Goal: Feedback & Contribution: Submit feedback/report problem

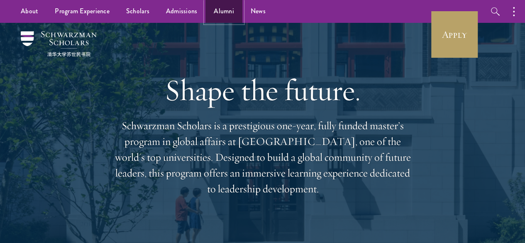
click at [221, 17] on link "Alumni" at bounding box center [223, 11] width 37 height 23
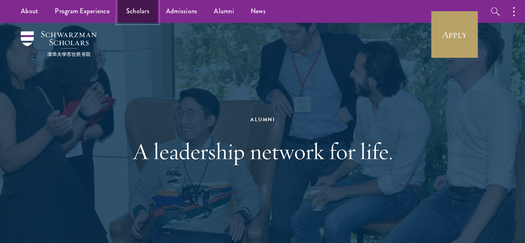
click at [137, 10] on link "Scholars" at bounding box center [138, 11] width 40 height 23
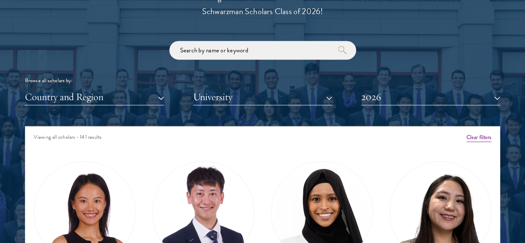
scroll to position [959, 0]
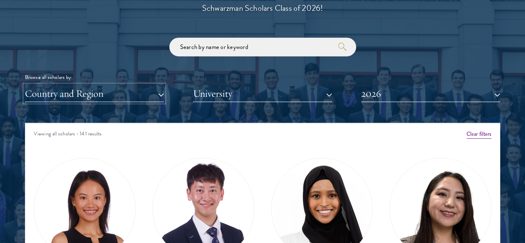
click at [162, 85] on button "Country and Region" at bounding box center [94, 93] width 139 height 17
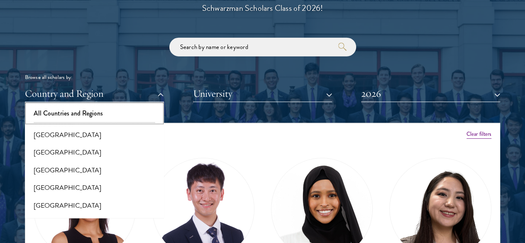
click at [139, 105] on button "All Countries and Regions" at bounding box center [94, 113] width 134 height 17
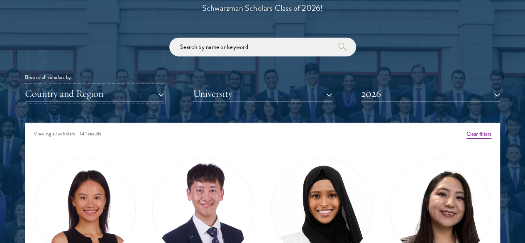
click at [162, 85] on button "Country and Region" at bounding box center [94, 93] width 139 height 17
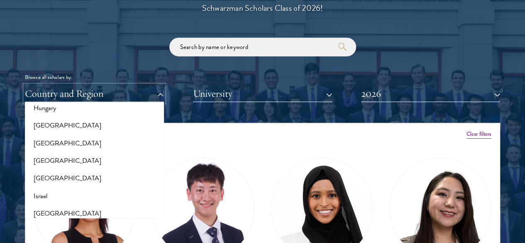
scroll to position [640, 0]
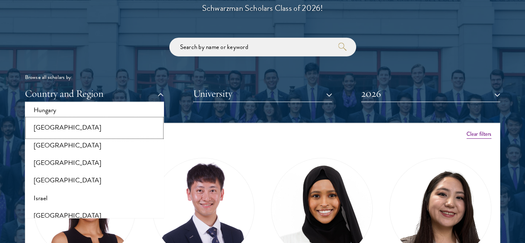
click at [108, 119] on button "[GEOGRAPHIC_DATA]" at bounding box center [94, 127] width 134 height 17
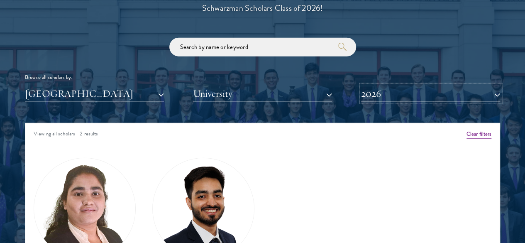
click at [372, 85] on button "2026" at bounding box center [430, 93] width 139 height 17
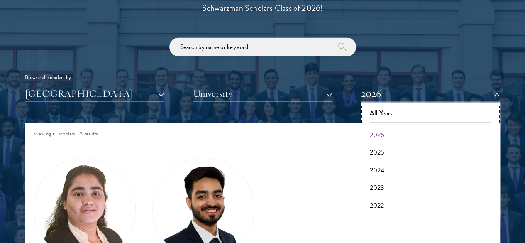
click at [389, 105] on button "All Years" at bounding box center [430, 113] width 134 height 17
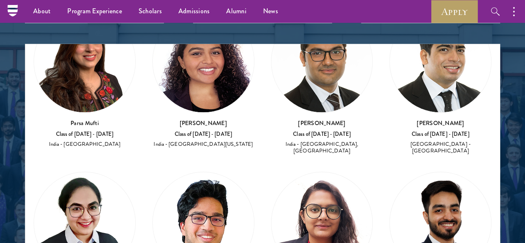
scroll to position [760, 0]
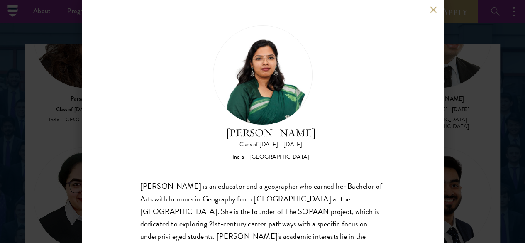
click at [496, 73] on div "[PERSON_NAME] Class of [DATE] - [DATE] [GEOGRAPHIC_DATA] - [GEOGRAPHIC_DATA] [P…" at bounding box center [262, 121] width 525 height 243
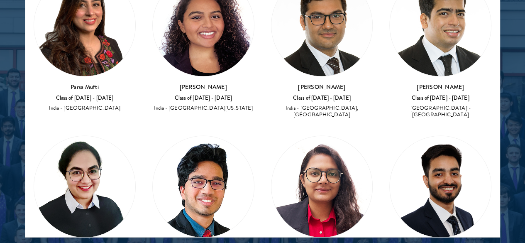
scroll to position [760, 0]
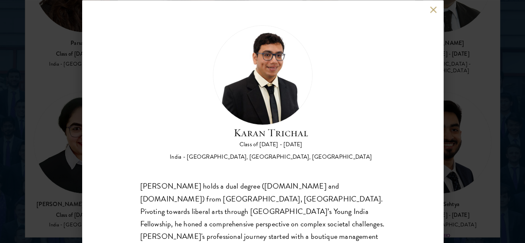
click at [344, 124] on h2 "Karan Trichal" at bounding box center [271, 132] width 202 height 16
drag, startPoint x: 344, startPoint y: 59, endPoint x: 259, endPoint y: 56, distance: 85.5
click at [259, 124] on h2 "Karan Trichal" at bounding box center [271, 132] width 202 height 16
click at [430, 13] on button at bounding box center [433, 9] width 7 height 7
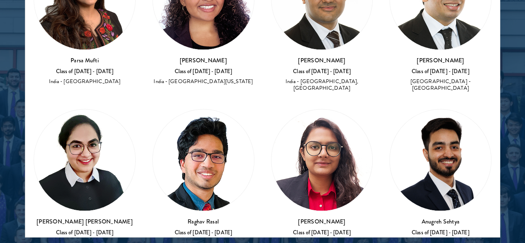
scroll to position [727, 0]
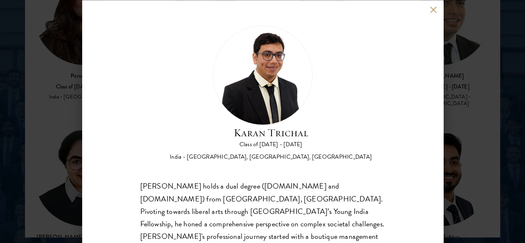
click at [265, 124] on h2 "Karan Trichal" at bounding box center [271, 132] width 202 height 16
drag, startPoint x: 265, startPoint y: 58, endPoint x: 323, endPoint y: 54, distance: 57.8
click at [323, 124] on h2 "Karan Trichal" at bounding box center [271, 132] width 202 height 16
copy h2 "Karan Trichal"
click at [476, 53] on div "[PERSON_NAME] Class of [DATE] - [DATE] [GEOGRAPHIC_DATA] - [GEOGRAPHIC_DATA], […" at bounding box center [262, 121] width 525 height 243
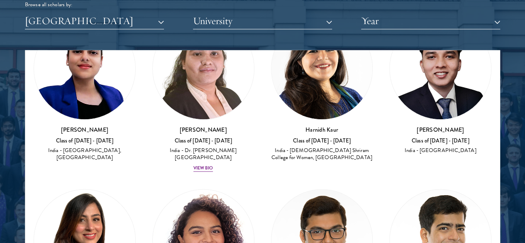
scroll to position [547, 0]
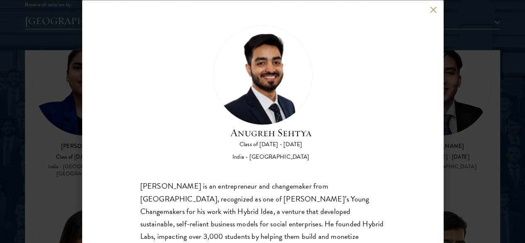
click at [263, 124] on h2 "Anugreh Sehtya" at bounding box center [270, 132] width 81 height 16
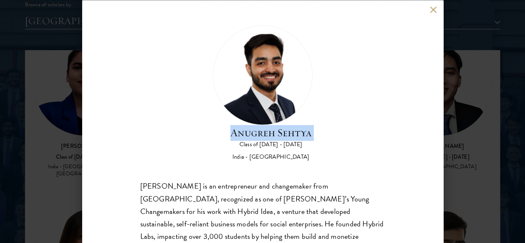
drag, startPoint x: 263, startPoint y: 66, endPoint x: 338, endPoint y: 59, distance: 76.2
click at [311, 124] on h2 "Anugreh Sehtya" at bounding box center [270, 132] width 81 height 16
copy div "Anugreh Sehtya"
click at [430, 10] on button at bounding box center [433, 9] width 7 height 7
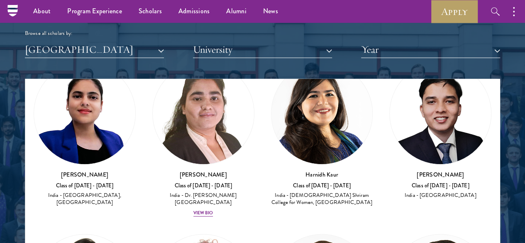
scroll to position [1009, 0]
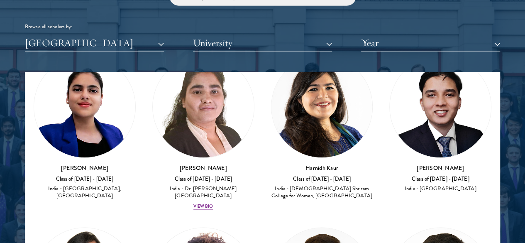
drag, startPoint x: 163, startPoint y: 160, endPoint x: 204, endPoint y: 162, distance: 40.7
copy div "Raghav Rasal"
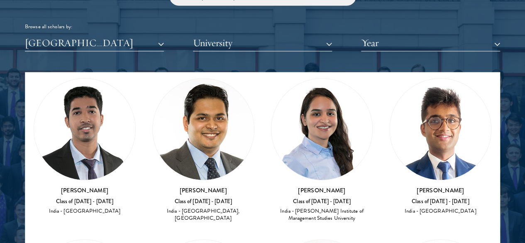
scroll to position [359, 0]
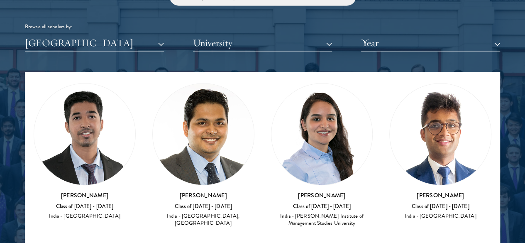
drag, startPoint x: 69, startPoint y: 204, endPoint x: 136, endPoint y: 194, distance: 67.9
copy div "[PERSON_NAME]"
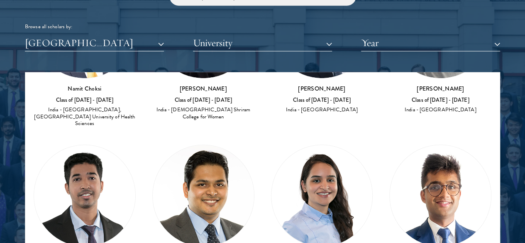
scroll to position [287, 0]
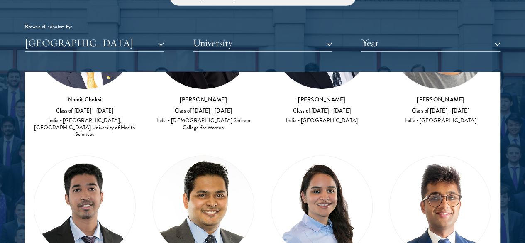
copy div "[PERSON_NAME]"
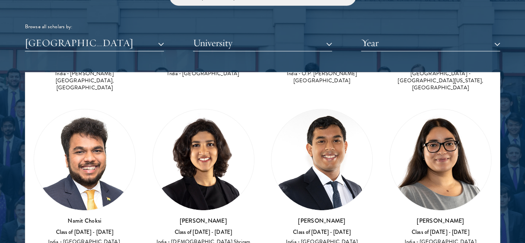
scroll to position [165, 0]
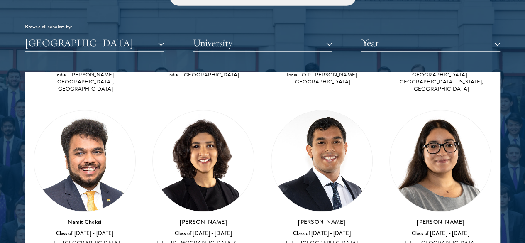
drag, startPoint x: 404, startPoint y: 130, endPoint x: 437, endPoint y: 132, distance: 33.2
copy h3 "[PERSON_NAME]"
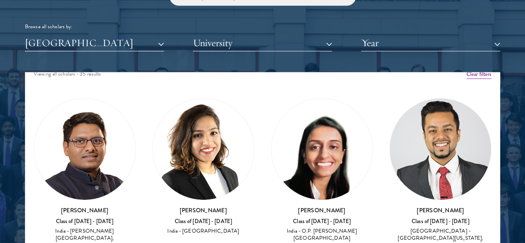
scroll to position [8, 0]
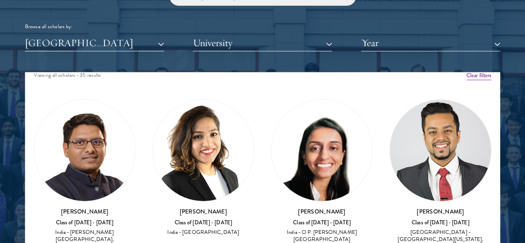
drag, startPoint x: 401, startPoint y: 147, endPoint x: 455, endPoint y: 147, distance: 53.1
copy div "Namit Choksi"
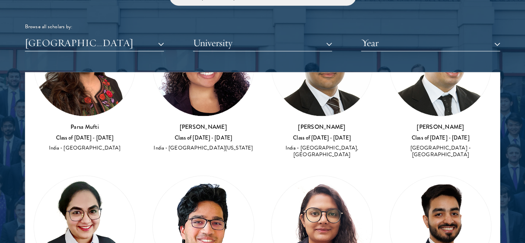
scroll to position [0, 0]
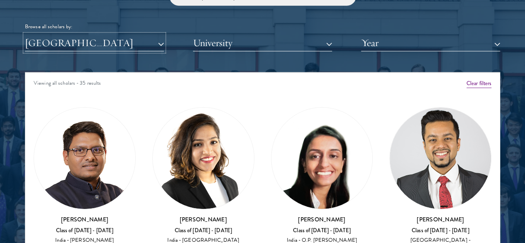
click at [164, 34] on button "[GEOGRAPHIC_DATA]" at bounding box center [94, 42] width 139 height 17
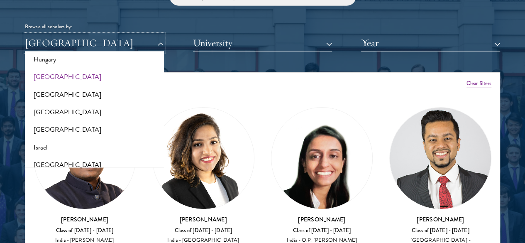
click at [164, 34] on button "[GEOGRAPHIC_DATA]" at bounding box center [94, 42] width 139 height 17
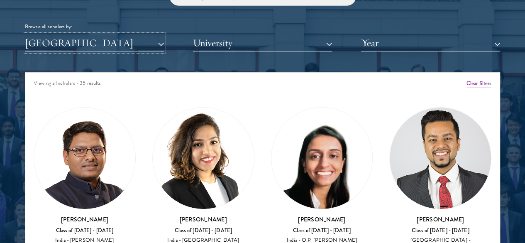
click at [164, 34] on button "[GEOGRAPHIC_DATA]" at bounding box center [94, 42] width 139 height 17
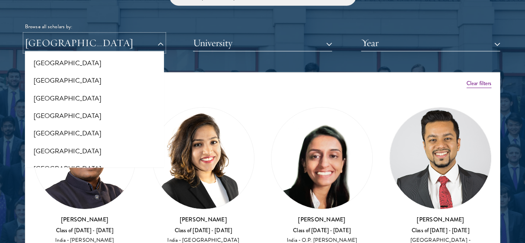
scroll to position [1177, 0]
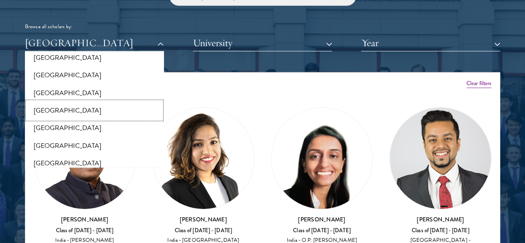
click at [93, 102] on button "[GEOGRAPHIC_DATA]" at bounding box center [94, 110] width 134 height 17
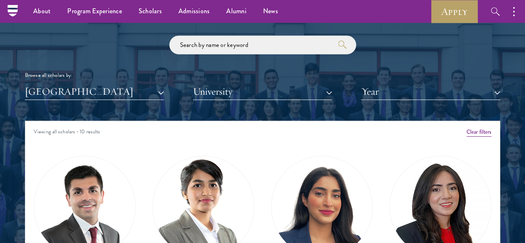
scroll to position [954, 0]
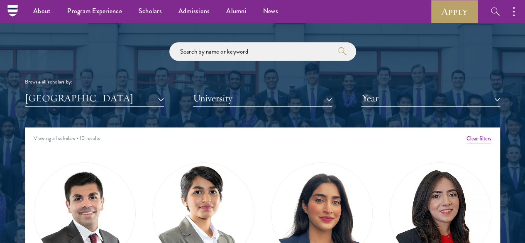
click at [523, 97] on div at bounding box center [262, 169] width 525 height 513
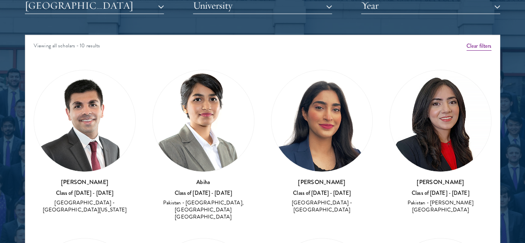
scroll to position [1050, 0]
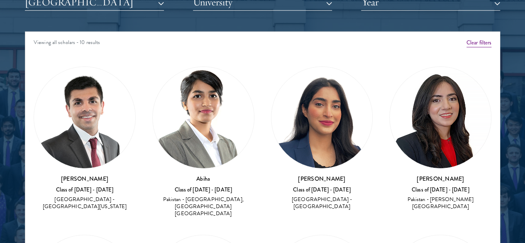
click at [80, 174] on h3 "[PERSON_NAME]" at bounding box center [85, 178] width 102 height 8
drag, startPoint x: 80, startPoint y: 123, endPoint x: 115, endPoint y: 131, distance: 35.7
click at [115, 174] on h3 "[PERSON_NAME]" at bounding box center [85, 178] width 102 height 8
copy div "[PERSON_NAME]"
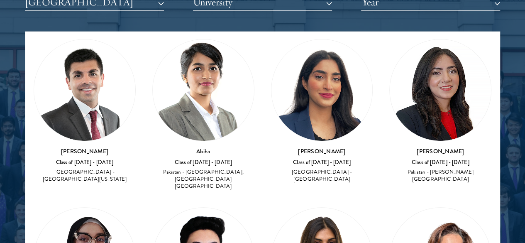
scroll to position [30, 0]
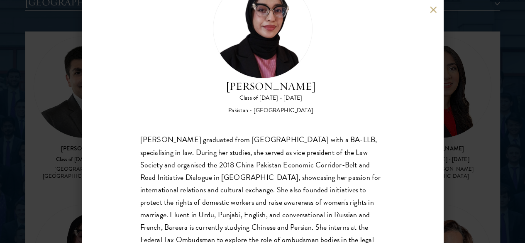
scroll to position [62, 0]
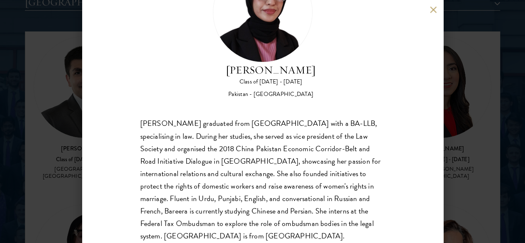
click at [462, 143] on div "Bree Javed Class of [DATE] - [DATE] [GEOGRAPHIC_DATA] - [GEOGRAPHIC_DATA] [PERS…" at bounding box center [262, 121] width 525 height 243
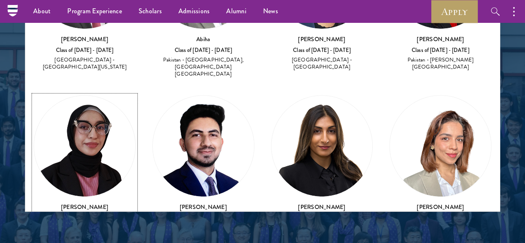
scroll to position [1116, 0]
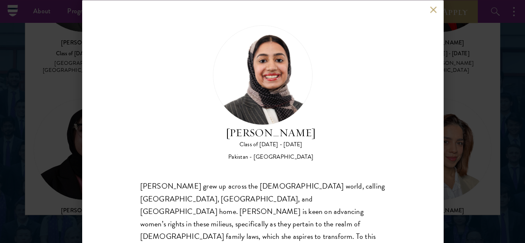
drag, startPoint x: 435, startPoint y: 74, endPoint x: 435, endPoint y: 124, distance: 50.2
click at [435, 124] on div "[PERSON_NAME] Class of [DATE] - [DATE] [GEOGRAPHIC_DATA] - [GEOGRAPHIC_DATA] [P…" at bounding box center [262, 121] width 361 height 243
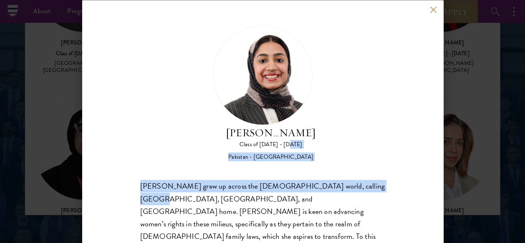
click at [435, 124] on div "[PERSON_NAME] Class of [DATE] - [DATE] [GEOGRAPHIC_DATA] - [GEOGRAPHIC_DATA] [P…" at bounding box center [262, 121] width 361 height 243
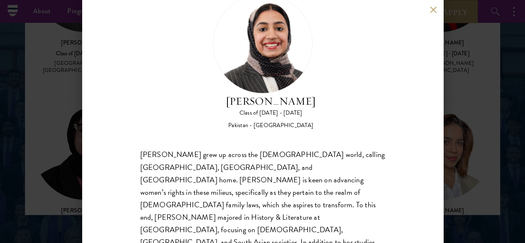
scroll to position [49, 0]
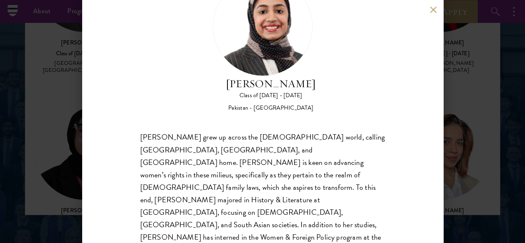
click at [480, 160] on div "[PERSON_NAME] Class of [DATE] - [DATE] [GEOGRAPHIC_DATA] - [GEOGRAPHIC_DATA] [P…" at bounding box center [262, 121] width 525 height 243
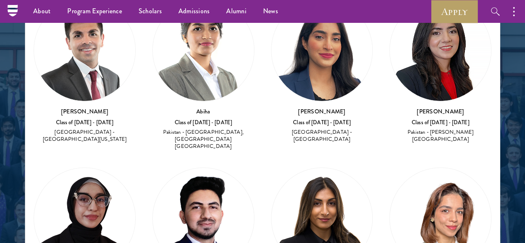
scroll to position [71, 0]
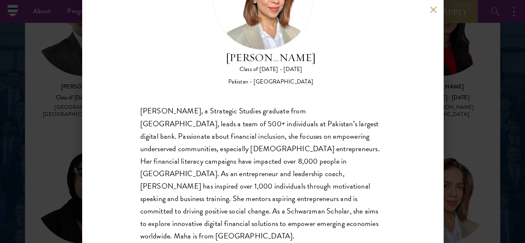
scroll to position [76, 0]
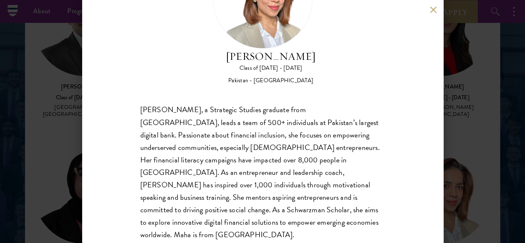
click at [472, 112] on div "[PERSON_NAME] Class of [DATE] - [DATE] Pakistan - [GEOGRAPHIC_DATA] [PERSON_NAM…" at bounding box center [262, 121] width 525 height 243
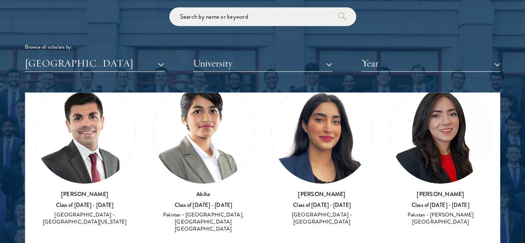
scroll to position [1023, 0]
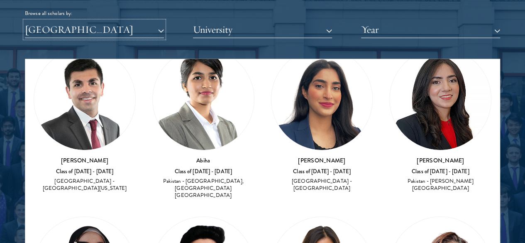
click at [163, 21] on button "[GEOGRAPHIC_DATA]" at bounding box center [94, 29] width 139 height 17
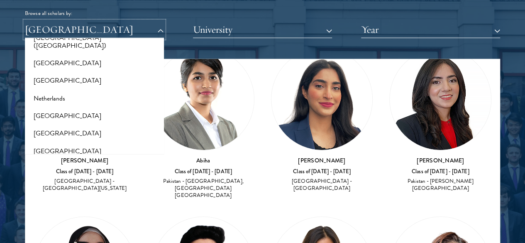
scroll to position [1061, 0]
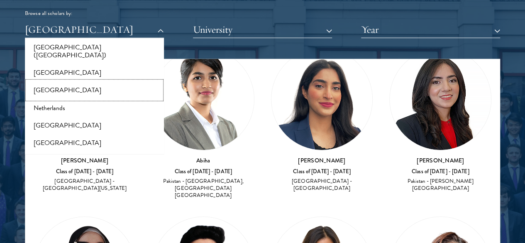
click at [64, 81] on button "[GEOGRAPHIC_DATA]" at bounding box center [94, 89] width 134 height 17
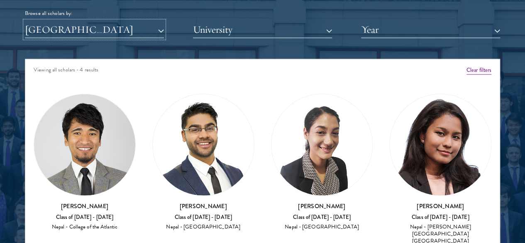
click at [105, 21] on button "[GEOGRAPHIC_DATA]" at bounding box center [94, 29] width 139 height 17
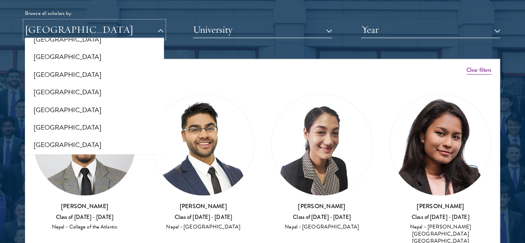
scroll to position [104, 0]
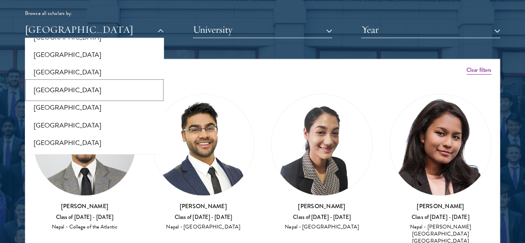
click at [78, 81] on button "[GEOGRAPHIC_DATA]" at bounding box center [94, 89] width 134 height 17
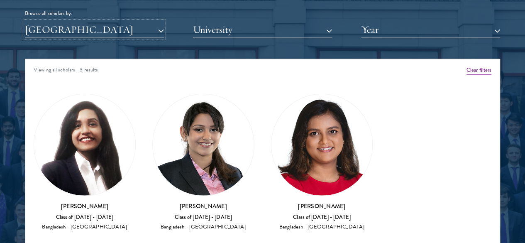
click at [148, 21] on button "[GEOGRAPHIC_DATA]" at bounding box center [94, 29] width 139 height 17
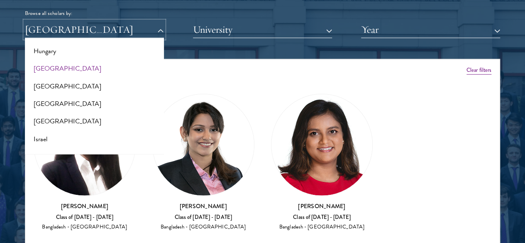
scroll to position [625, 0]
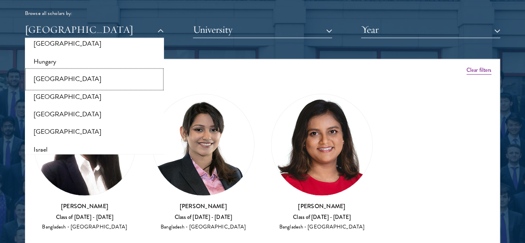
click at [107, 71] on button "[GEOGRAPHIC_DATA]" at bounding box center [94, 79] width 134 height 17
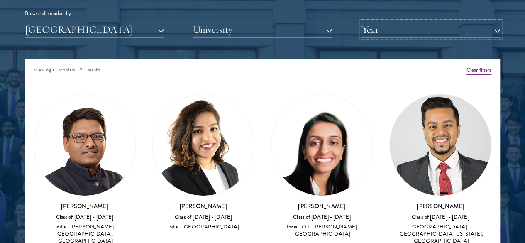
click at [444, 21] on button "Year" at bounding box center [430, 29] width 139 height 17
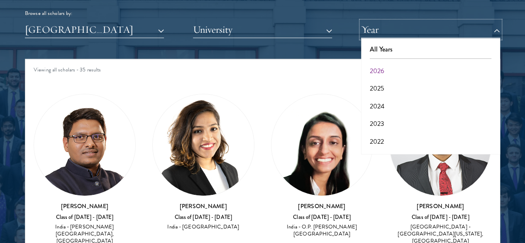
scroll to position [85, 0]
click at [432, 135] on button "2017" at bounding box center [430, 143] width 134 height 17
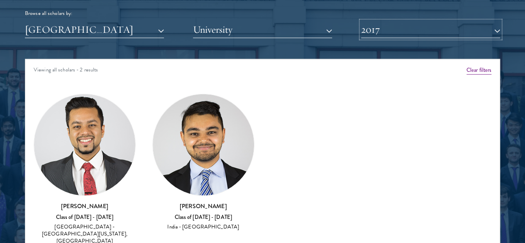
click at [464, 21] on button "2017" at bounding box center [430, 29] width 139 height 17
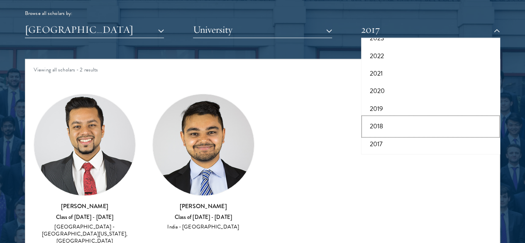
click at [418, 117] on button "2018" at bounding box center [430, 125] width 134 height 17
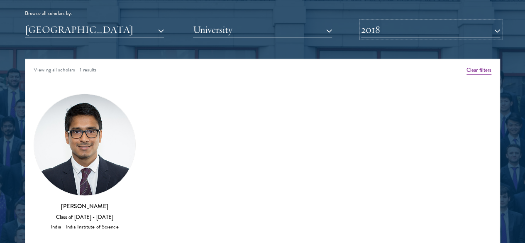
click at [430, 21] on button "2018" at bounding box center [430, 29] width 139 height 17
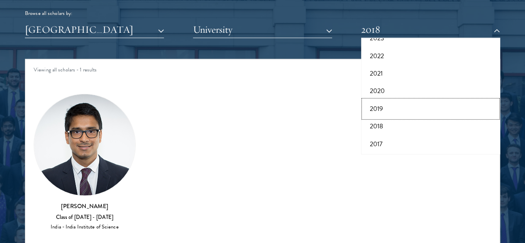
click at [406, 100] on button "2019" at bounding box center [430, 108] width 134 height 17
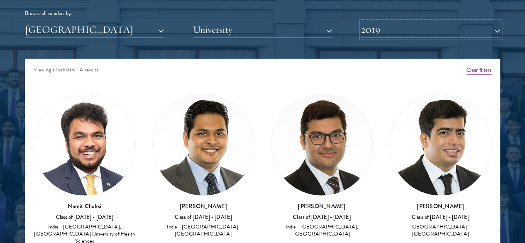
click at [421, 21] on button "2019" at bounding box center [430, 29] width 139 height 17
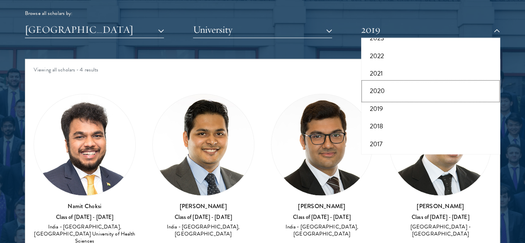
click at [401, 82] on button "2020" at bounding box center [430, 90] width 134 height 17
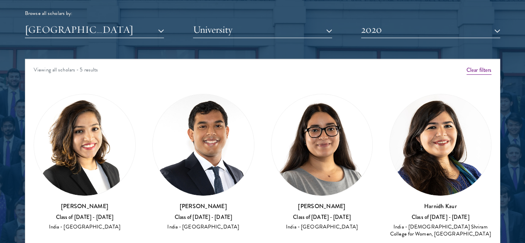
click at [438, 3] on div "Browse all scholars by: [GEOGRAPHIC_DATA] All Countries and Regions [GEOGRAPHIC…" at bounding box center [262, 6] width 475 height 64
click at [436, 21] on button "2020" at bounding box center [430, 29] width 139 height 17
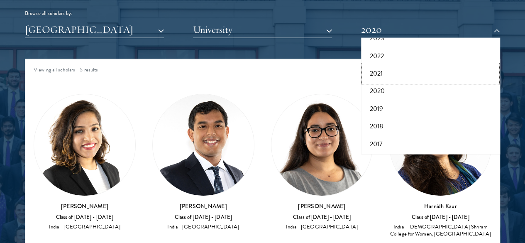
click at [412, 65] on button "2021" at bounding box center [430, 73] width 134 height 17
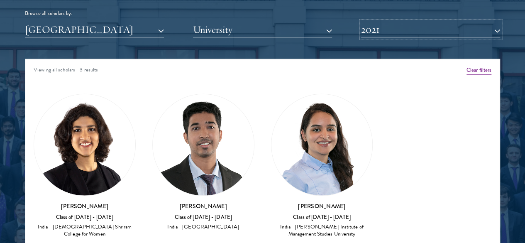
click at [450, 21] on button "2021" at bounding box center [430, 29] width 139 height 17
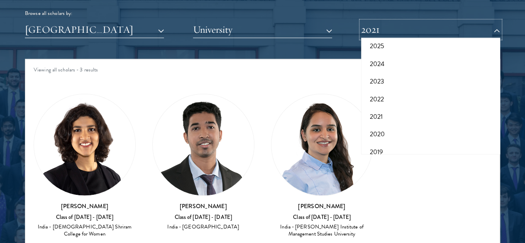
scroll to position [41, 0]
click at [380, 91] on button "2022" at bounding box center [430, 99] width 134 height 17
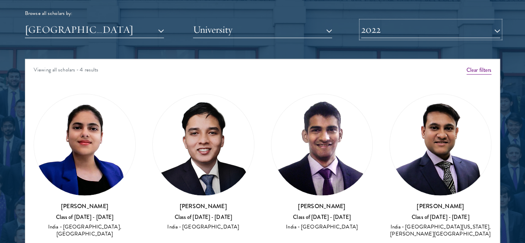
click at [417, 21] on button "2022" at bounding box center [430, 29] width 139 height 17
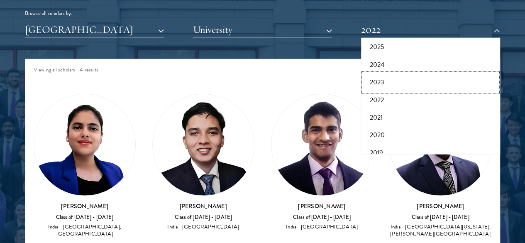
click at [401, 73] on button "2023" at bounding box center [430, 81] width 134 height 17
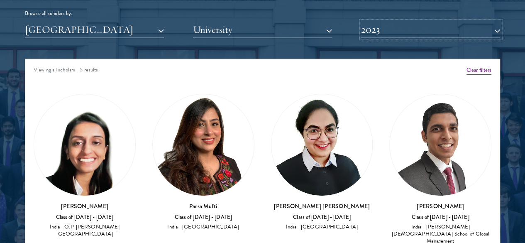
click at [420, 21] on button "2023" at bounding box center [430, 29] width 139 height 17
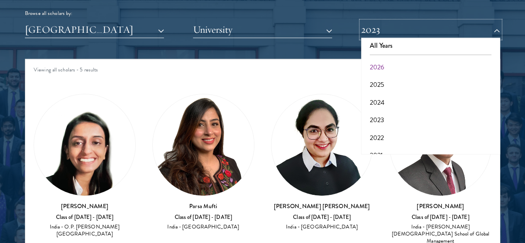
scroll to position [2, 0]
click at [382, 96] on button "2024" at bounding box center [430, 104] width 134 height 17
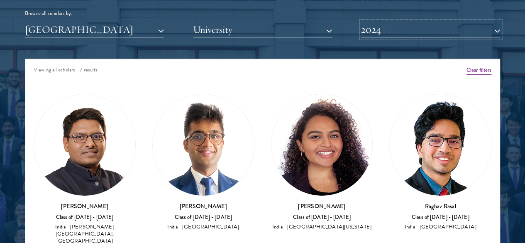
click at [451, 21] on button "2024" at bounding box center [430, 29] width 139 height 17
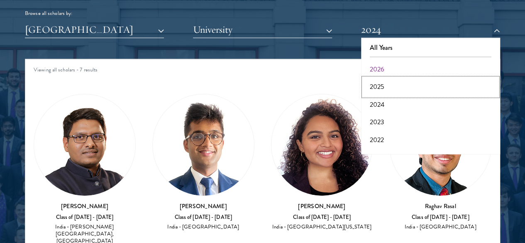
click at [443, 78] on button "2025" at bounding box center [430, 86] width 134 height 17
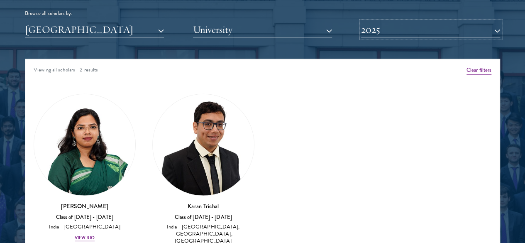
click at [471, 21] on button "2025" at bounding box center [430, 29] width 139 height 17
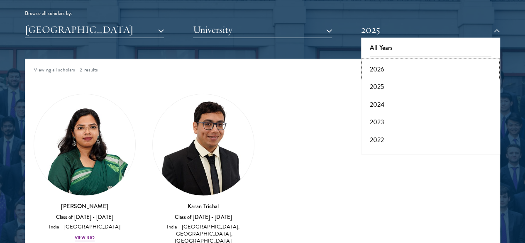
click at [447, 61] on button "2026" at bounding box center [430, 69] width 134 height 17
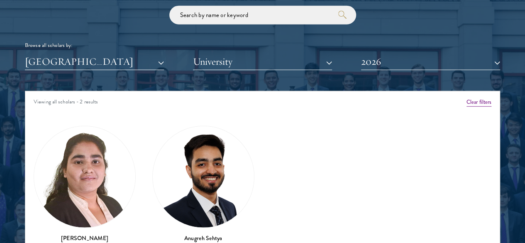
scroll to position [994, 0]
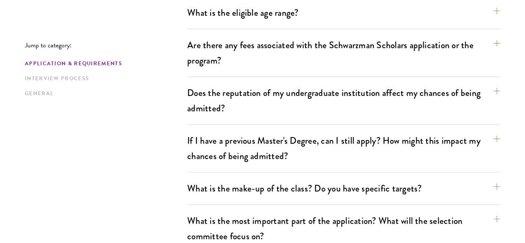
scroll to position [317, 0]
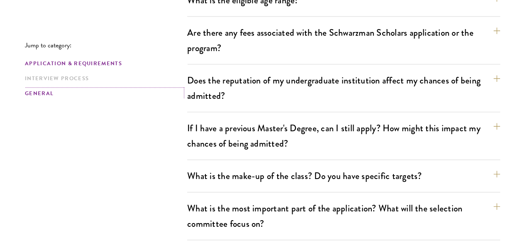
click at [50, 90] on link "General" at bounding box center [103, 93] width 157 height 9
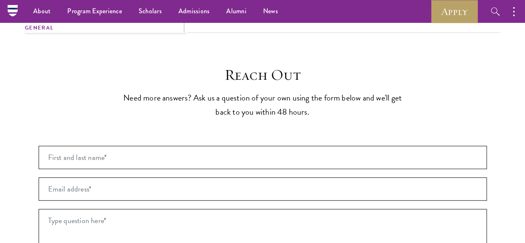
scroll to position [1659, 0]
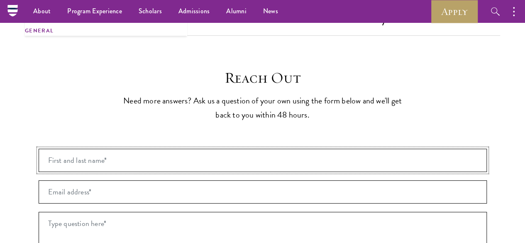
click at [283, 148] on input "First and last name* *" at bounding box center [263, 159] width 448 height 23
type input "BANDGAR RISHIKESH"
type input "BANDGAR.RISHIKESH@GMAIL.COM"
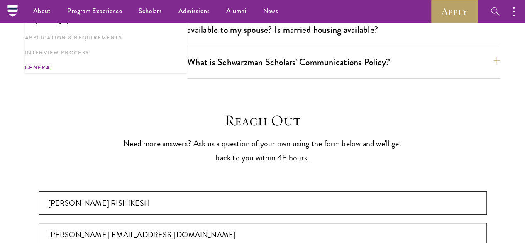
scroll to position [1613, 0]
